Goal: Task Accomplishment & Management: Manage account settings

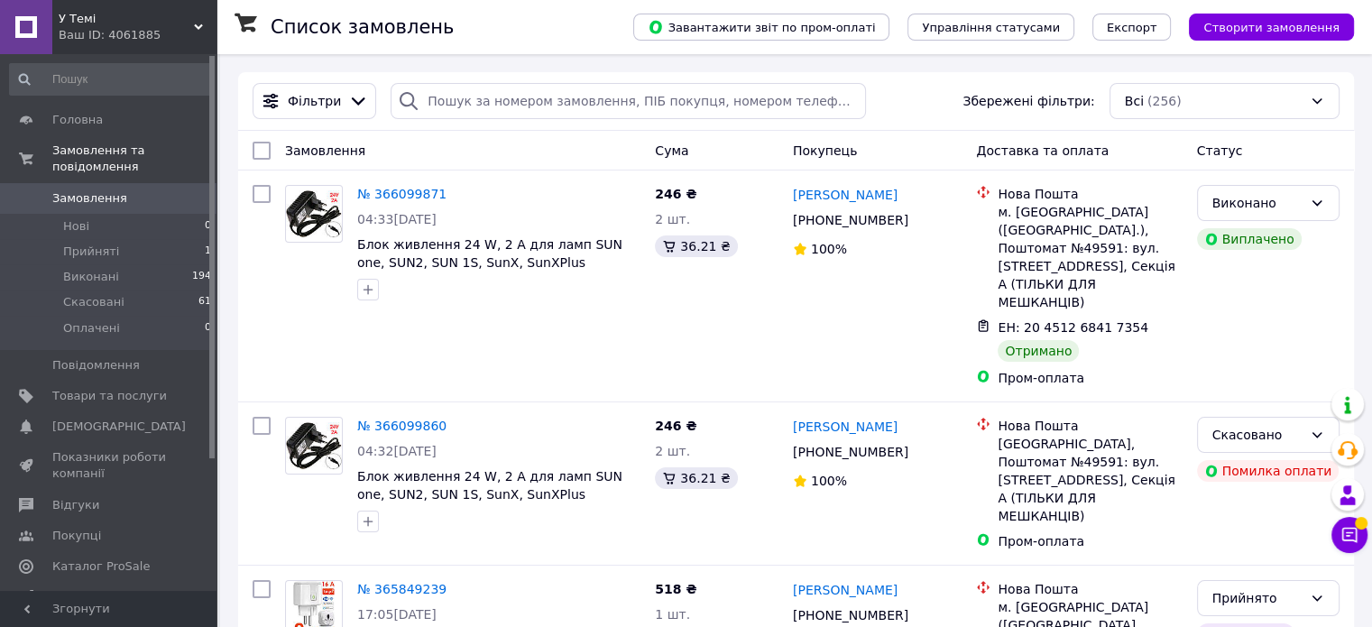
click at [1343, 542] on icon at bounding box center [1349, 535] width 18 height 18
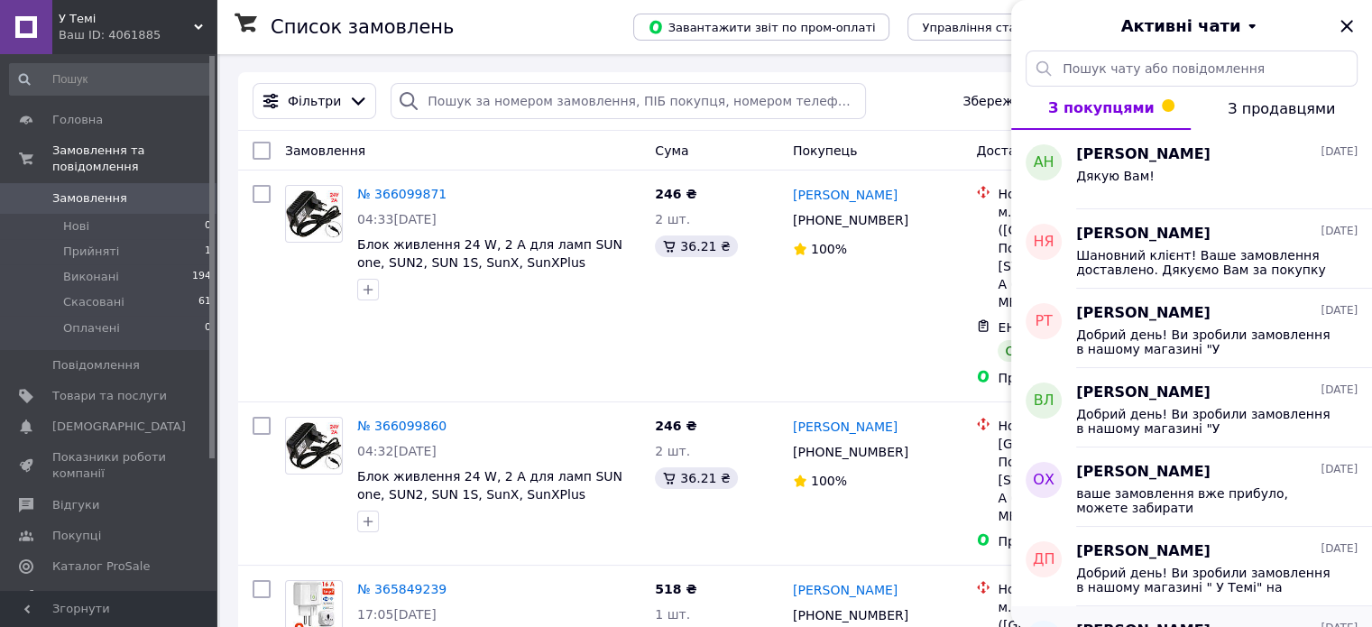
click at [1169, 259] on span "Шановний клієнт! Ваше замовлення доставлено. Дякуємо Вам за покупку у нашому ма…" at bounding box center [1204, 262] width 256 height 29
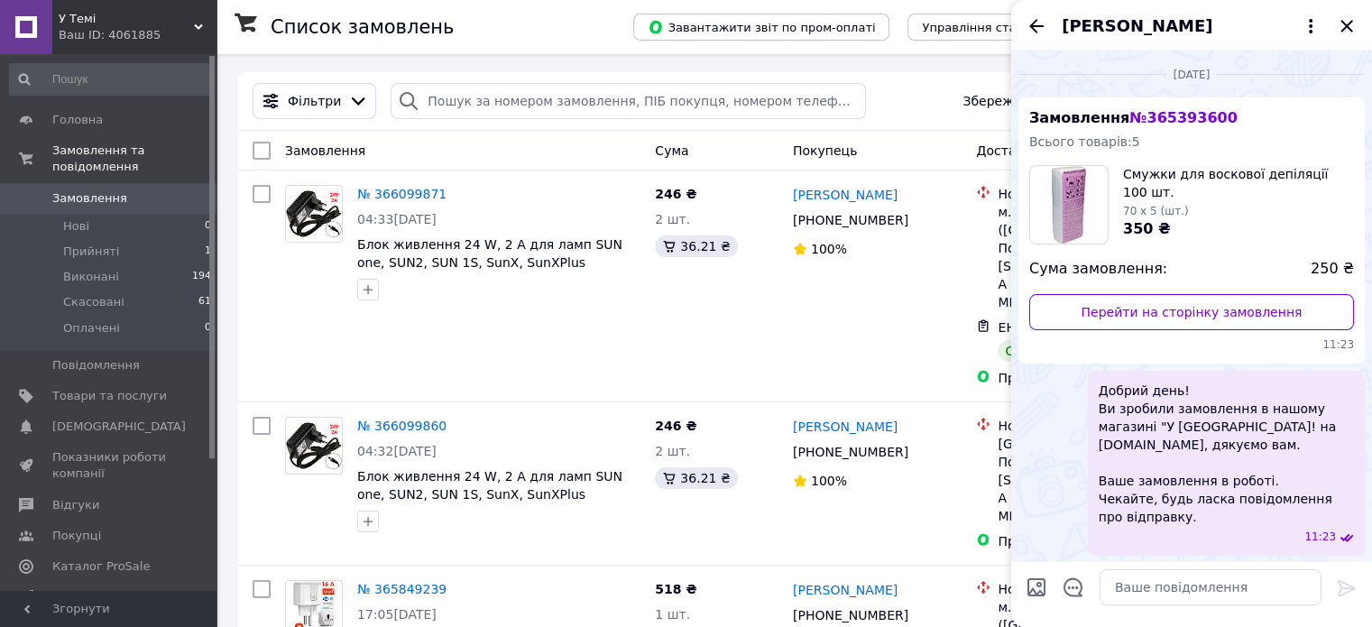
scroll to position [223, 0]
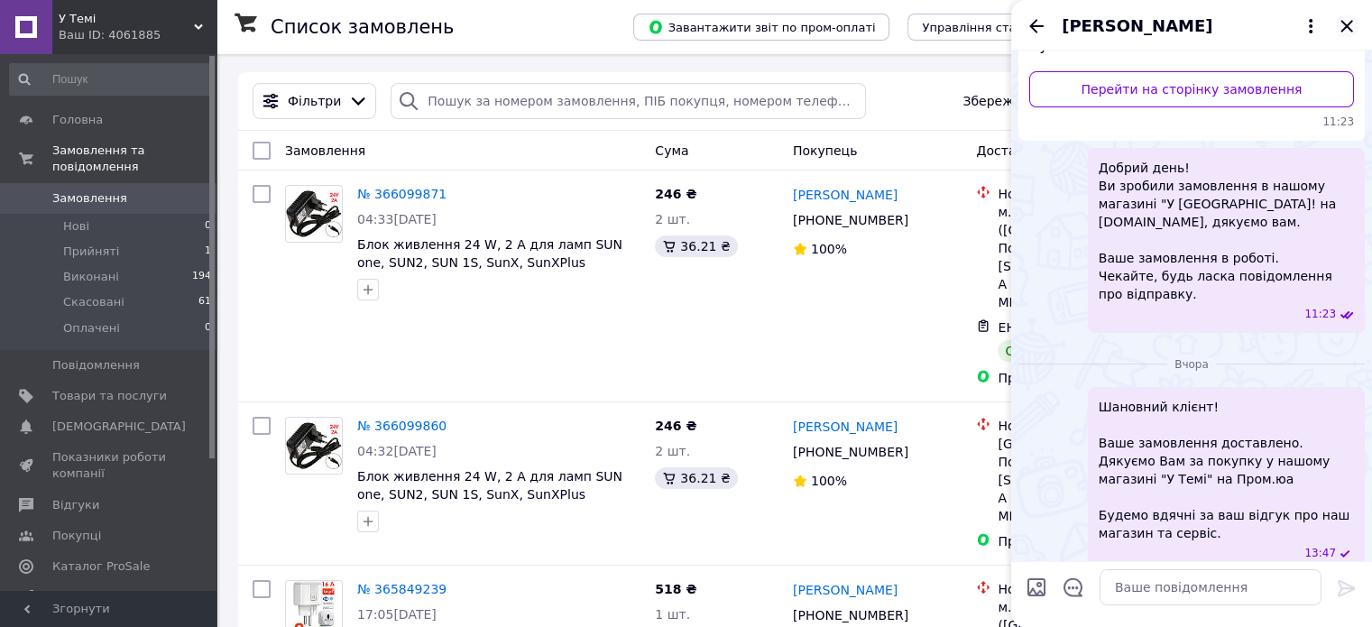
click at [1346, 29] on icon "Закрити" at bounding box center [1347, 26] width 22 height 22
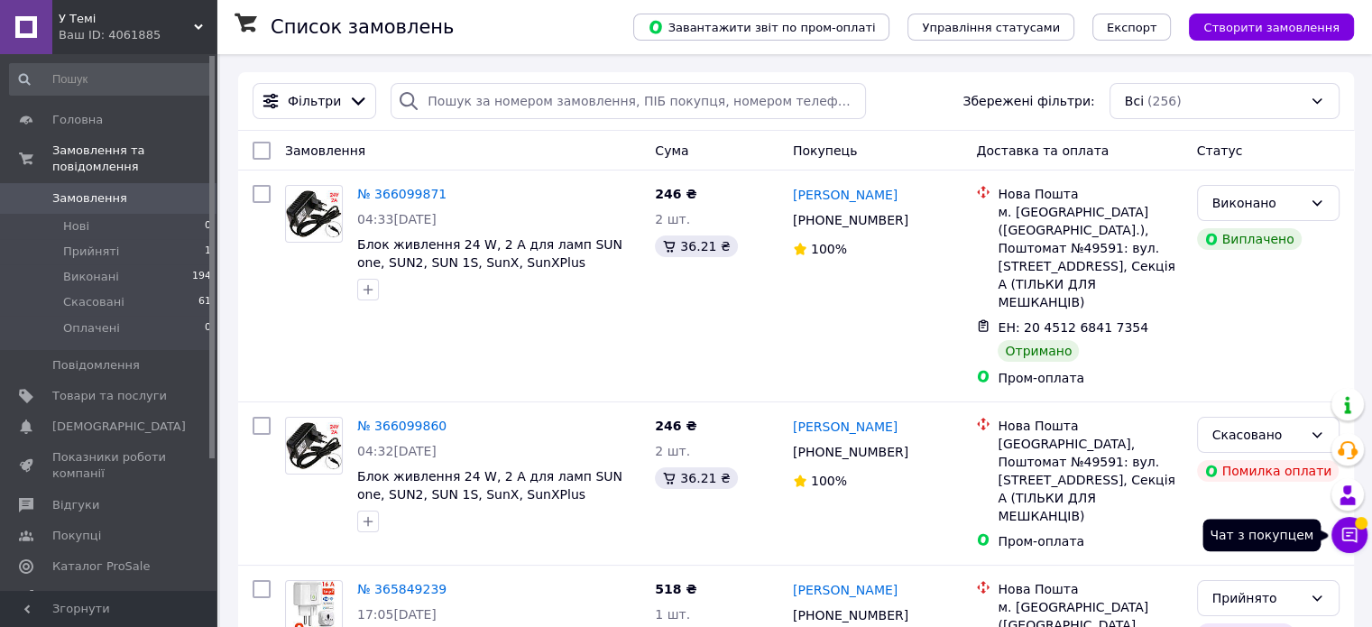
click at [1348, 547] on button "Чат з покупцем" at bounding box center [1349, 535] width 36 height 36
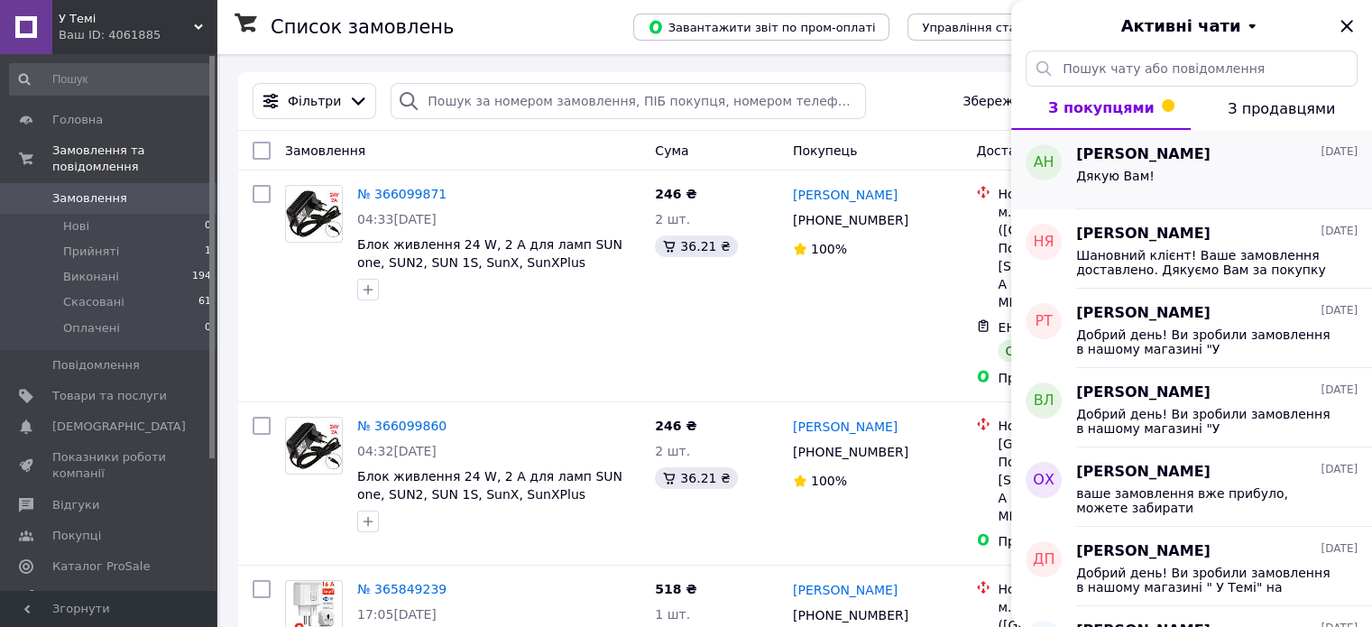
click at [1142, 158] on span "[PERSON_NAME]" at bounding box center [1143, 154] width 134 height 21
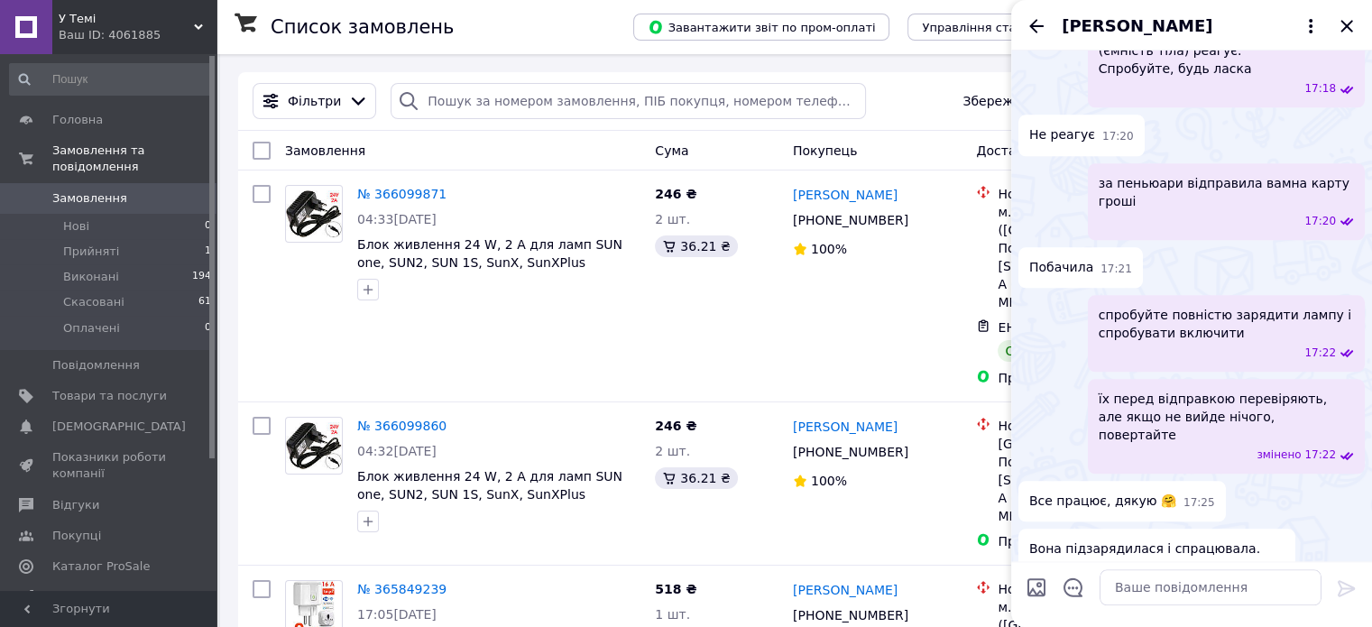
scroll to position [2094, 0]
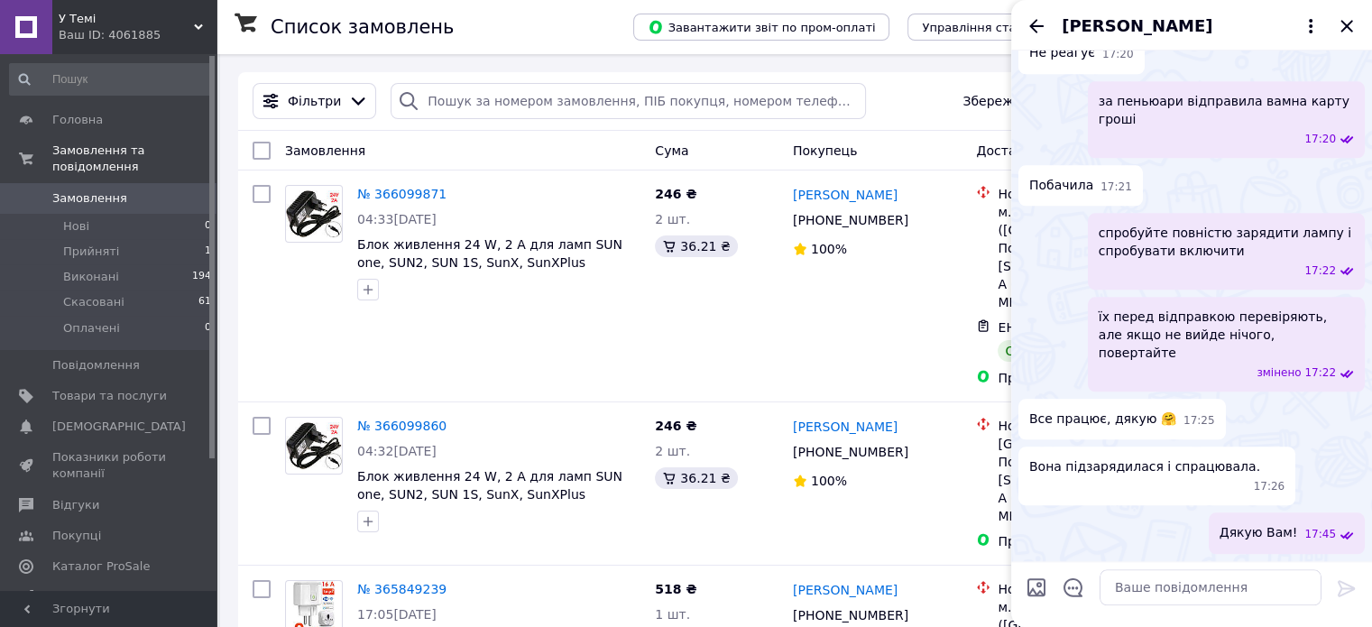
drag, startPoint x: 1350, startPoint y: 21, endPoint x: 1349, endPoint y: 41, distance: 19.9
click at [1349, 21] on icon "Закрити" at bounding box center [1346, 26] width 12 height 12
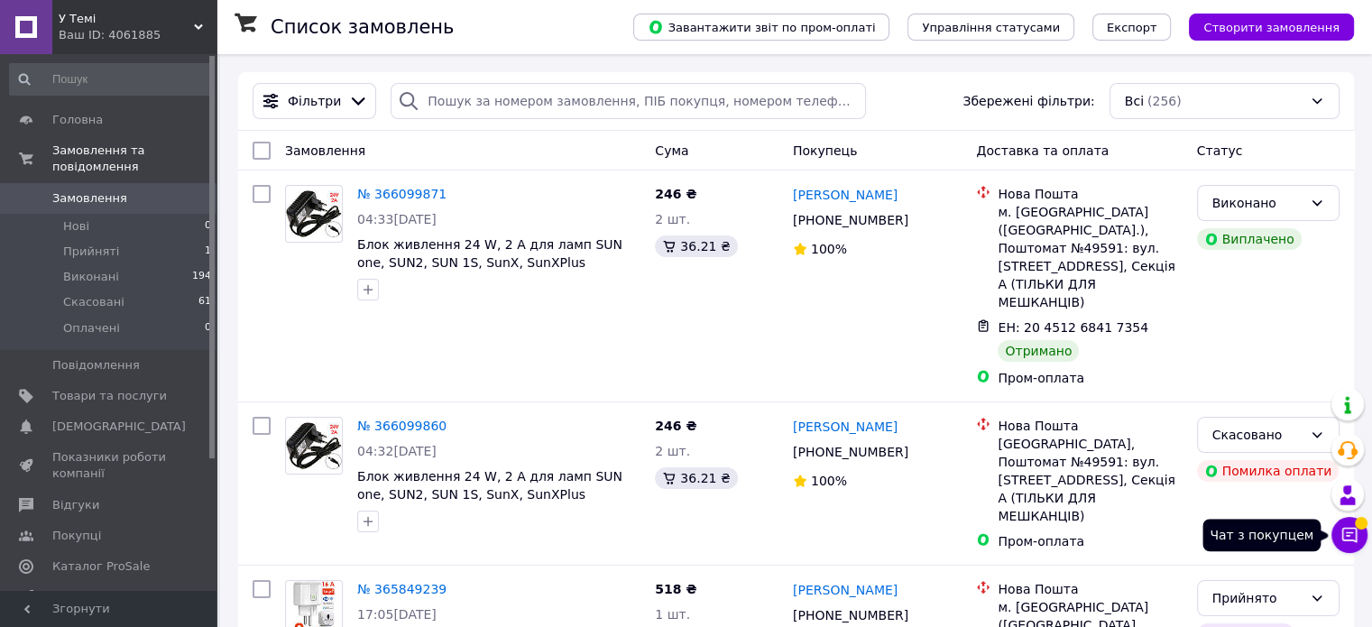
click at [1342, 533] on icon at bounding box center [1349, 535] width 15 height 15
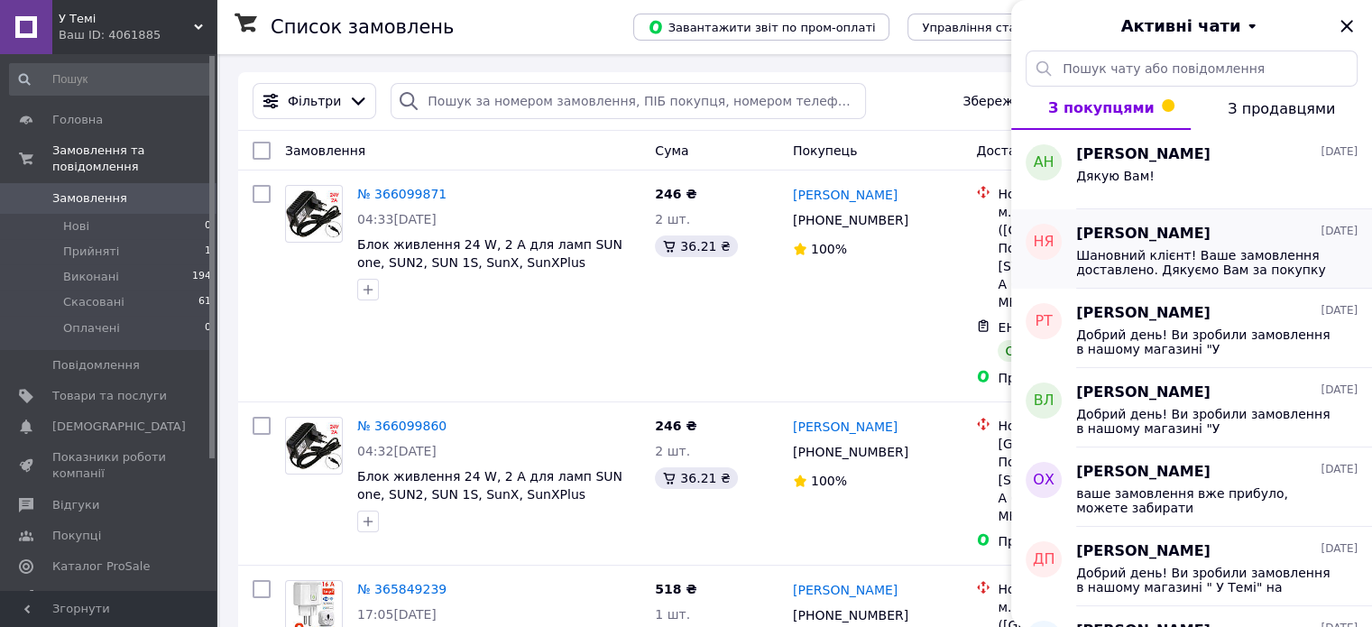
click at [1148, 262] on span "Шановний клієнт! Ваше замовлення доставлено. Дякуємо Вам за покупку у нашому ма…" at bounding box center [1204, 262] width 256 height 29
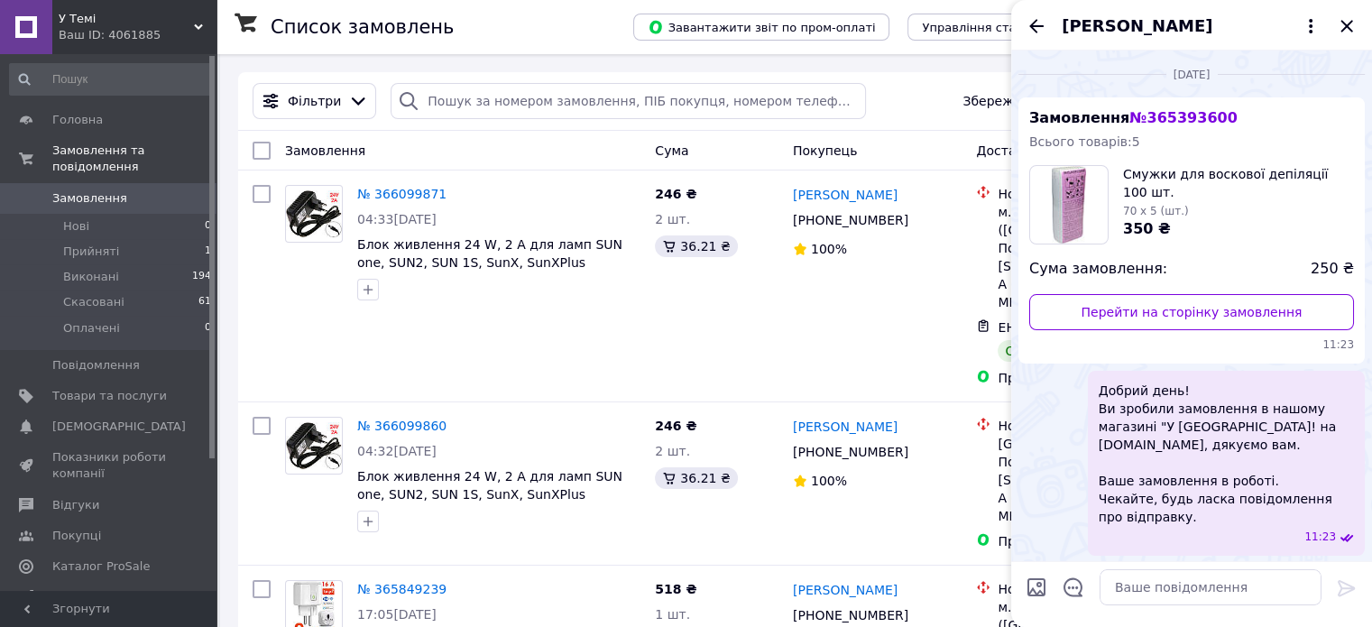
scroll to position [223, 0]
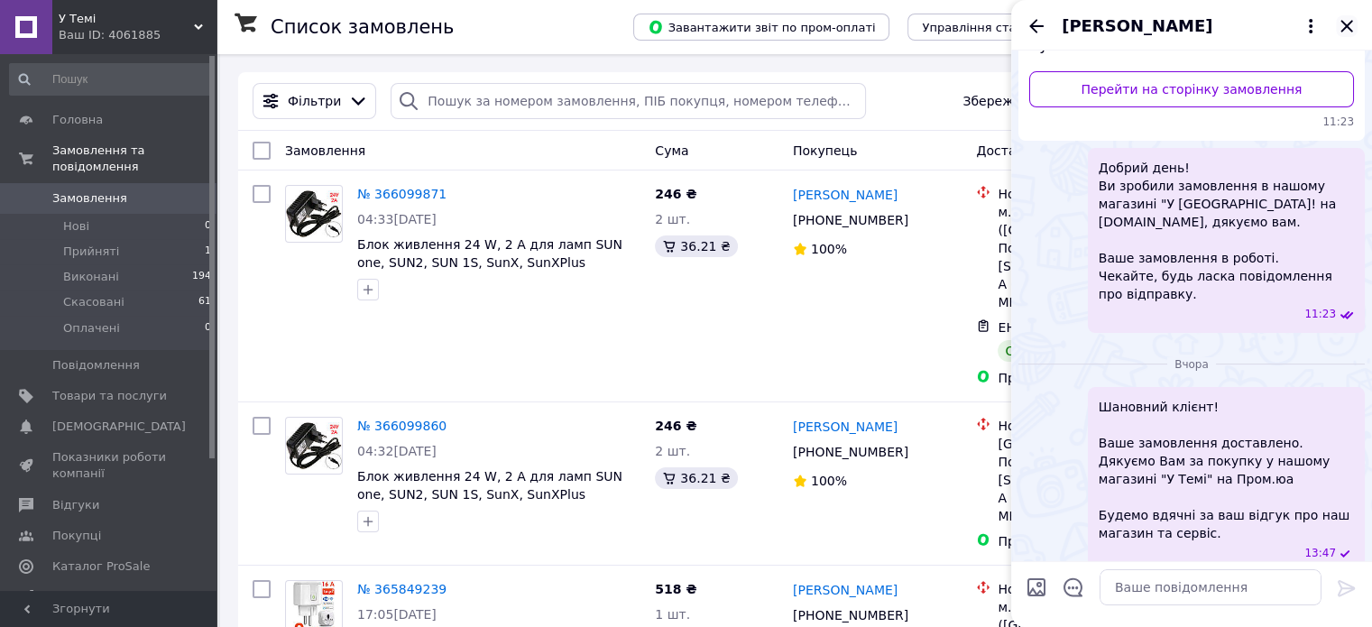
click at [1352, 23] on icon "Закрити" at bounding box center [1347, 26] width 22 height 22
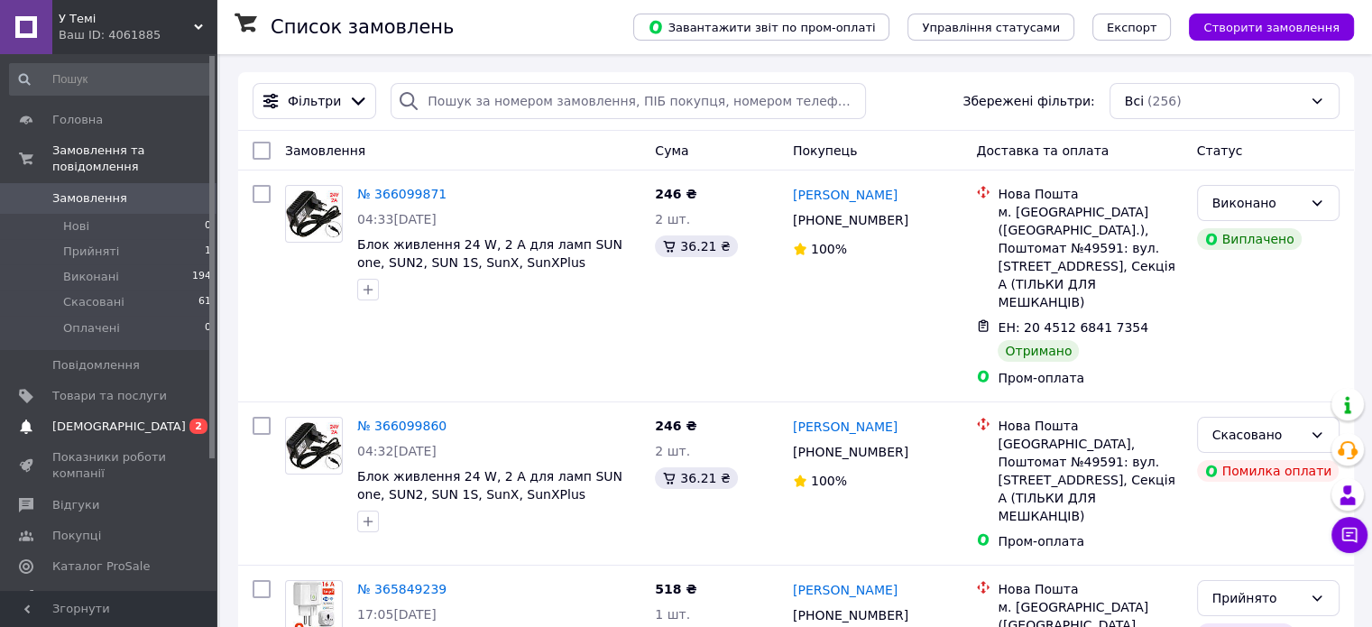
click at [115, 419] on span "[DEMOGRAPHIC_DATA]" at bounding box center [118, 427] width 133 height 16
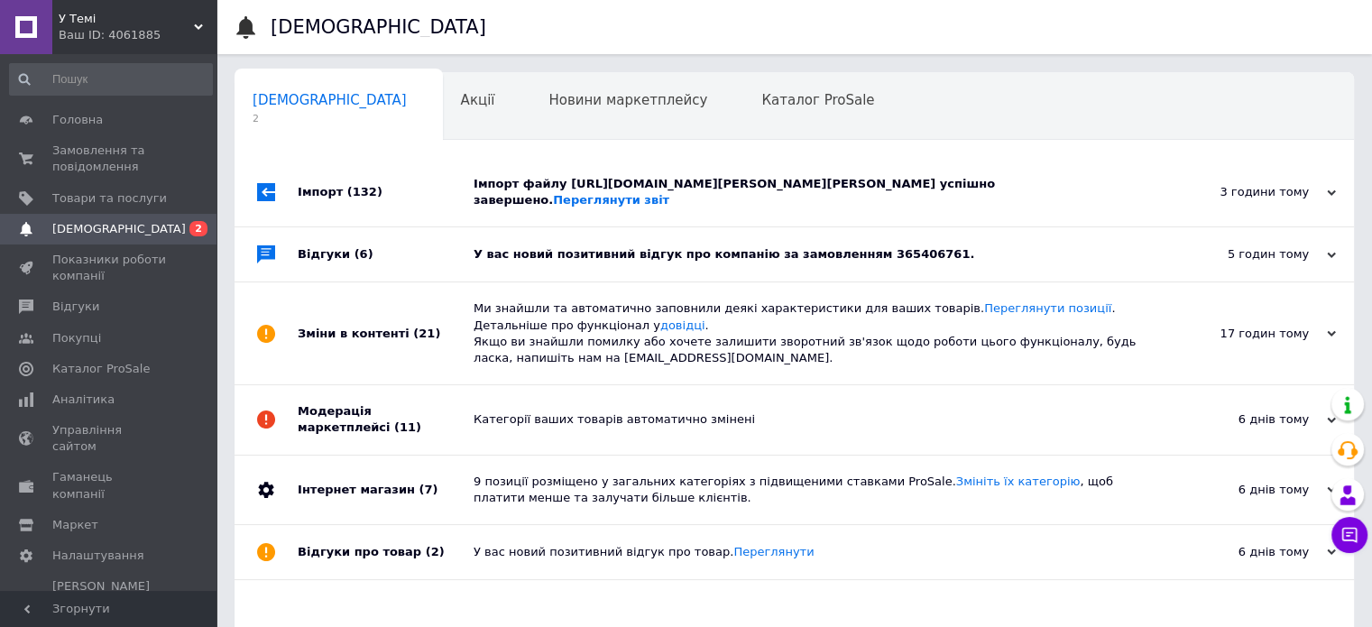
click at [387, 244] on div "Відгуки (6)" at bounding box center [386, 254] width 176 height 54
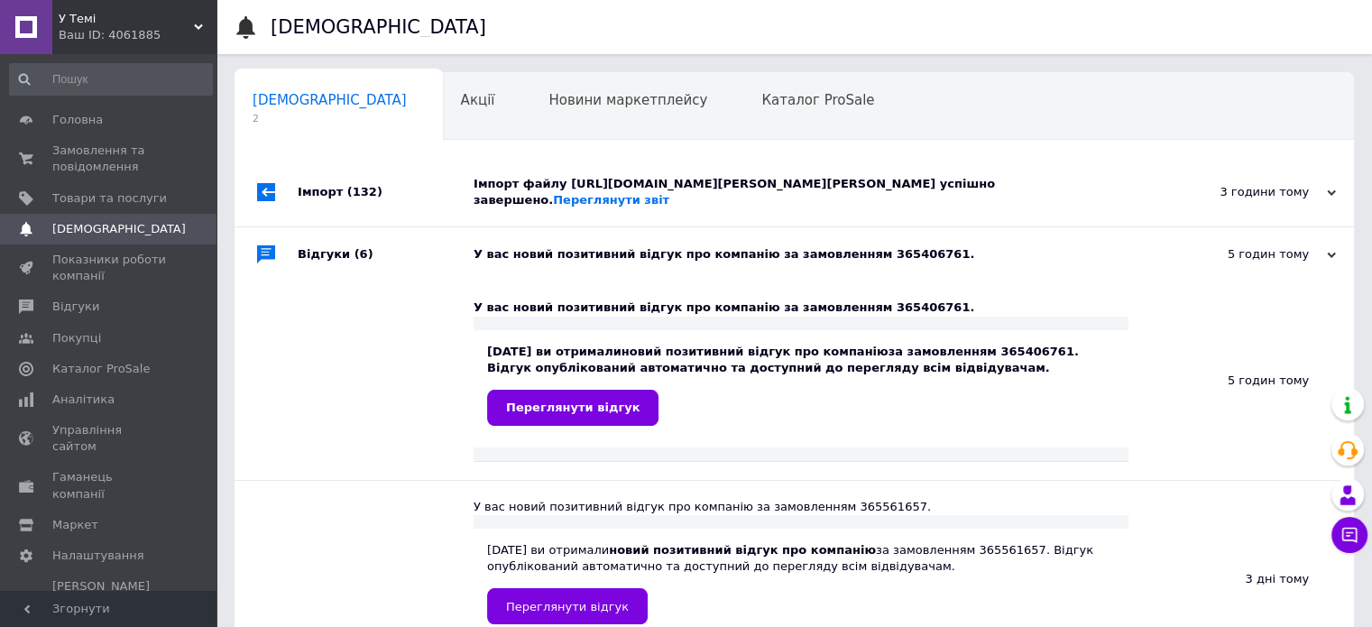
click at [379, 183] on div "Імпорт (132)" at bounding box center [386, 192] width 176 height 69
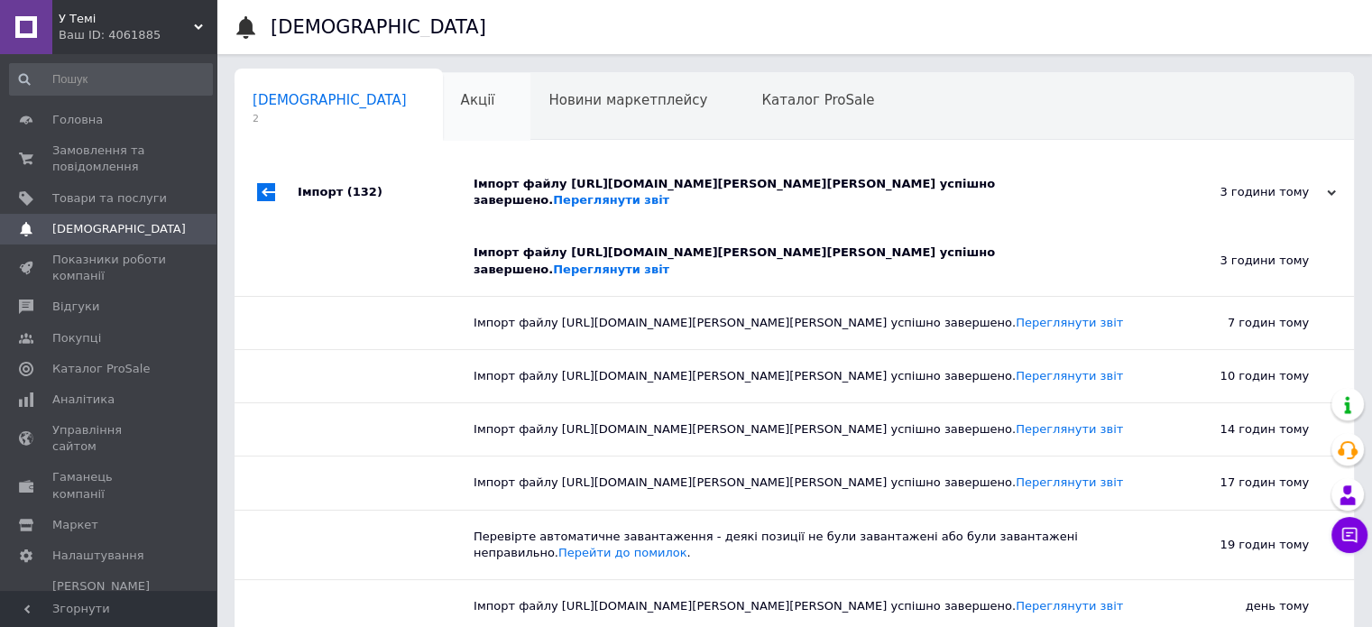
click at [443, 118] on div "Акції 0" at bounding box center [487, 107] width 88 height 69
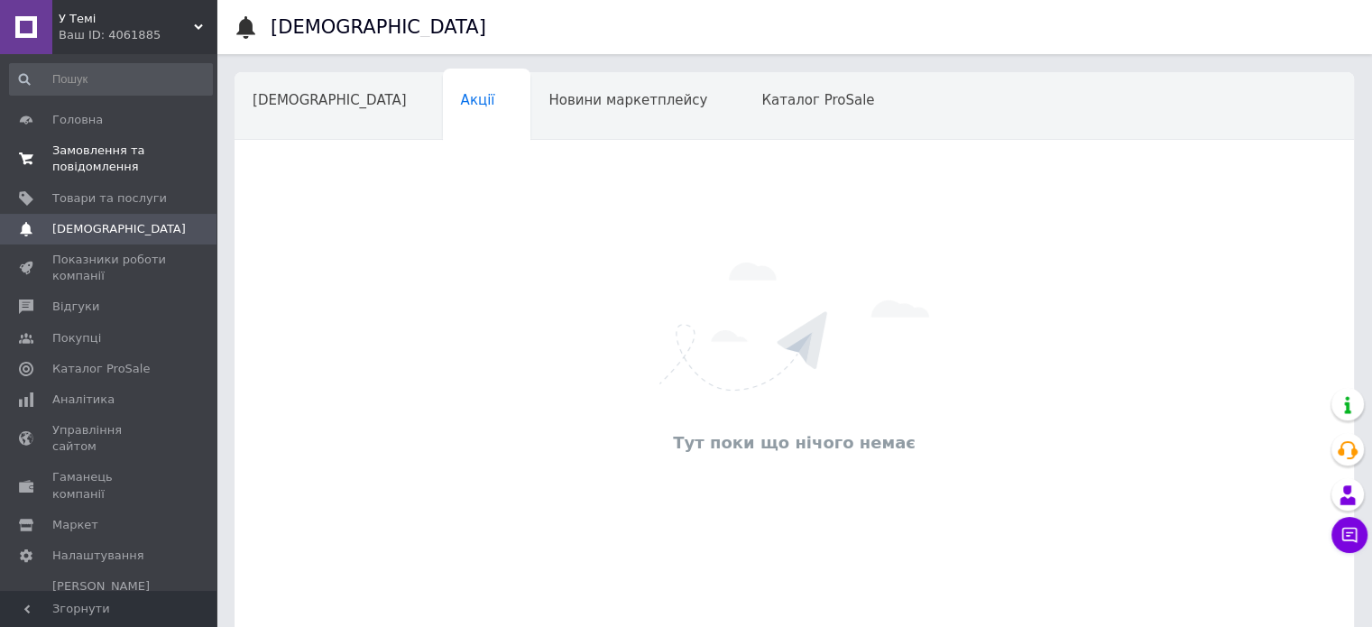
click at [90, 153] on span "Замовлення та повідомлення" at bounding box center [109, 159] width 115 height 32
